Goal: Navigation & Orientation: Find specific page/section

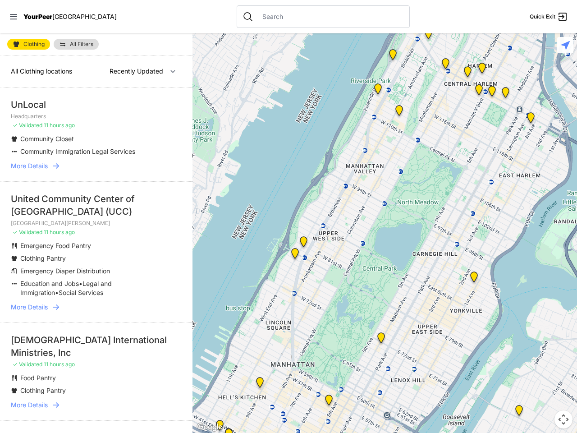
click at [14, 17] on icon at bounding box center [13, 16] width 7 height 5
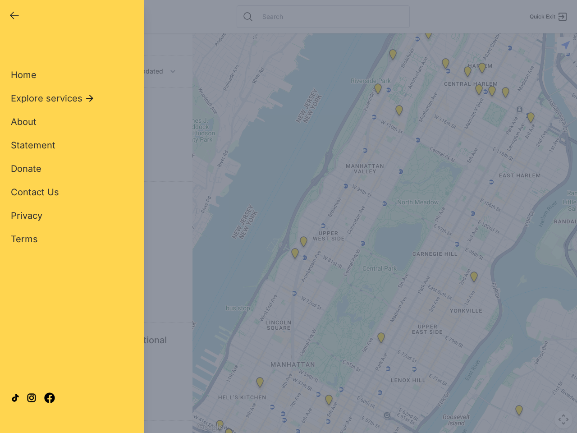
click at [384, 233] on div "Close panel YourPeer [GEOGRAPHIC_DATA] Quick Exit Single Adult Families Soup Ki…" at bounding box center [288, 216] width 577 height 433
click at [381, 339] on div "Close panel YourPeer [GEOGRAPHIC_DATA] Quick Exit Single Adult Families Soup Ki…" at bounding box center [288, 216] width 577 height 433
click at [393, 56] on div "Close panel YourPeer [GEOGRAPHIC_DATA] Quick Exit Single Adult Families Soup Ki…" at bounding box center [288, 216] width 577 height 433
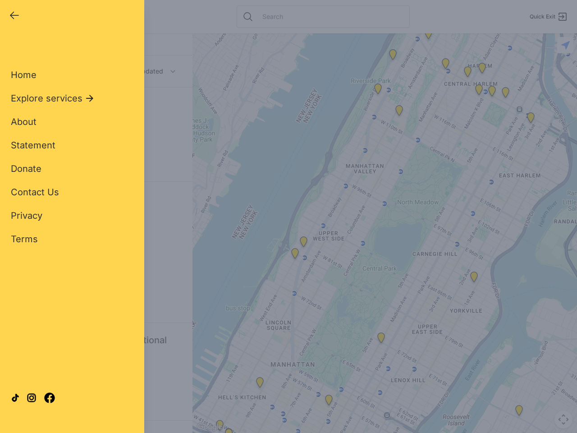
click at [428, 36] on div "Close panel YourPeer [GEOGRAPHIC_DATA] Quick Exit Single Adult Families Soup Ki…" at bounding box center [288, 216] width 577 height 433
click at [445, 65] on div "Close panel YourPeer [GEOGRAPHIC_DATA] Quick Exit Single Adult Families Soup Ki…" at bounding box center [288, 216] width 577 height 433
click at [467, 73] on div "Close panel YourPeer [GEOGRAPHIC_DATA] Quick Exit Single Adult Families Soup Ki…" at bounding box center [288, 216] width 577 height 433
click at [530, 119] on div "Close panel YourPeer [GEOGRAPHIC_DATA] Quick Exit Single Adult Families Soup Ki…" at bounding box center [288, 216] width 577 height 433
